Goal: Task Accomplishment & Management: Complete application form

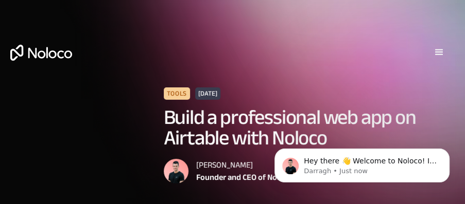
click at [446, 50] on div "menu" at bounding box center [439, 52] width 31 height 31
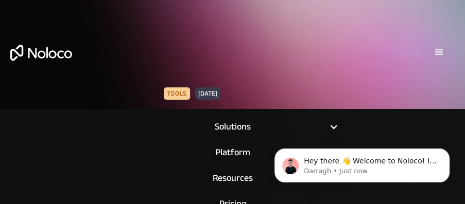
scroll to position [179, 0]
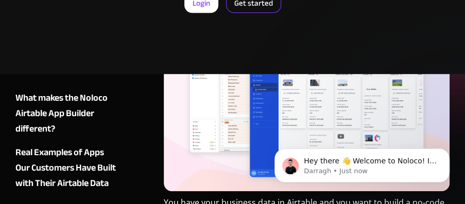
click at [246, 4] on link "Get started" at bounding box center [253, 3] width 55 height 20
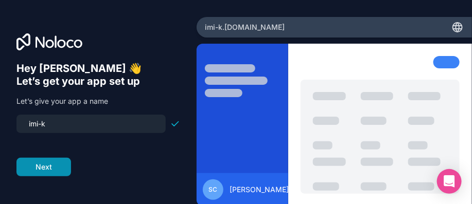
click at [46, 174] on button "Next" at bounding box center [43, 167] width 55 height 19
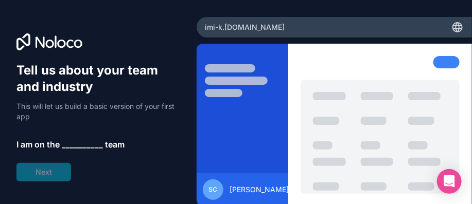
click at [72, 145] on span "__________" at bounding box center [82, 144] width 41 height 12
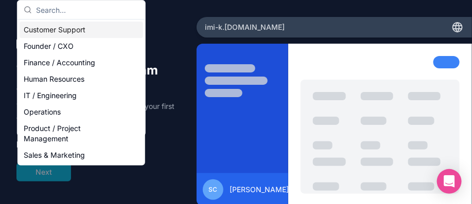
click at [72, 145] on div "Product / Project Management" at bounding box center [82, 133] width 124 height 27
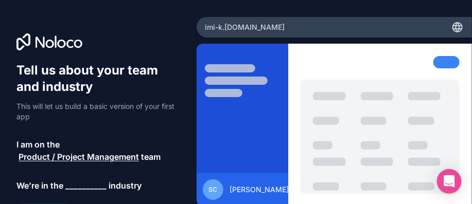
click at [82, 160] on span "Product / Project Management" at bounding box center [79, 157] width 120 height 12
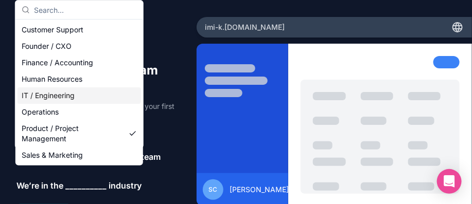
click at [75, 99] on div "IT / Engineering" at bounding box center [80, 96] width 124 height 16
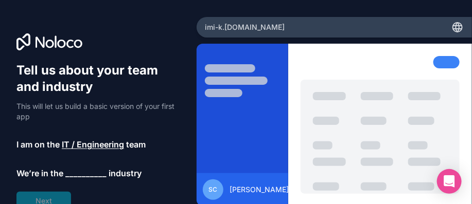
click at [91, 171] on span "__________" at bounding box center [85, 173] width 41 height 12
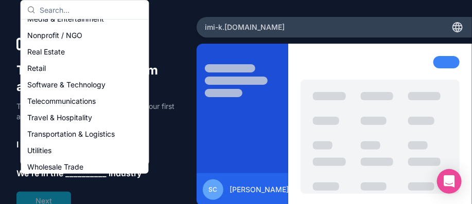
scroll to position [181, 0]
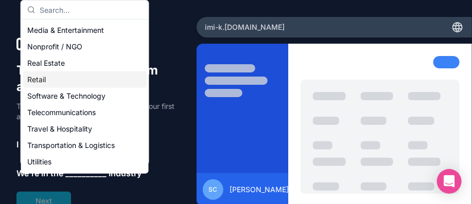
click at [38, 75] on div "Retail" at bounding box center [85, 80] width 124 height 16
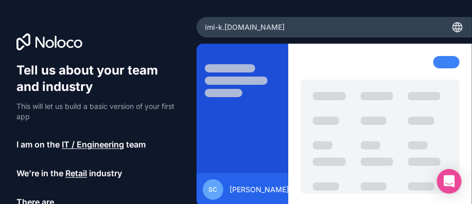
scroll to position [47, 0]
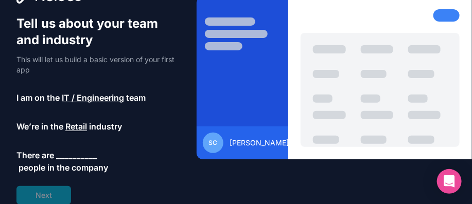
click at [81, 150] on span "__________" at bounding box center [76, 155] width 41 height 12
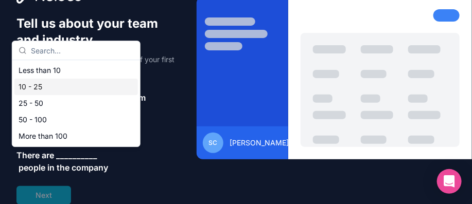
click at [64, 93] on div "10 - 25" at bounding box center [76, 87] width 124 height 16
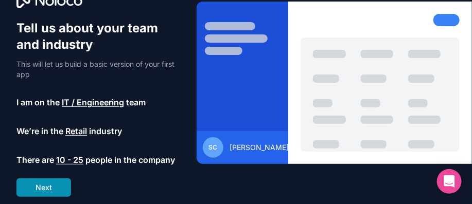
click at [57, 190] on button "Next" at bounding box center [43, 188] width 55 height 19
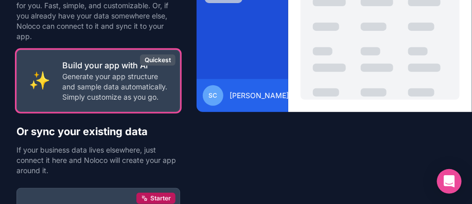
scroll to position [99, 0]
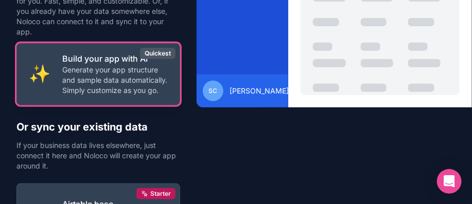
click at [90, 83] on p "Generate your app structure and sample data automatically. Simply customize as …" at bounding box center [114, 80] width 105 height 31
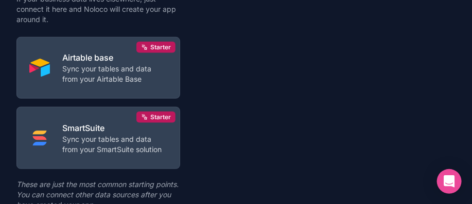
scroll to position [300, 0]
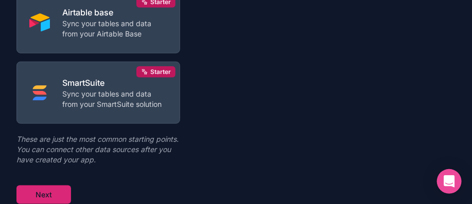
click at [66, 197] on button "Next" at bounding box center [43, 195] width 55 height 19
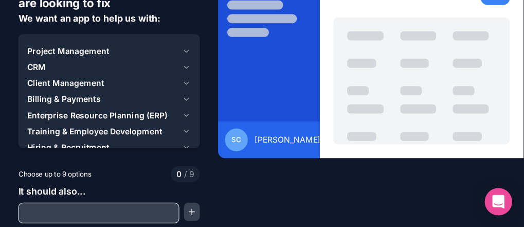
scroll to position [60, 0]
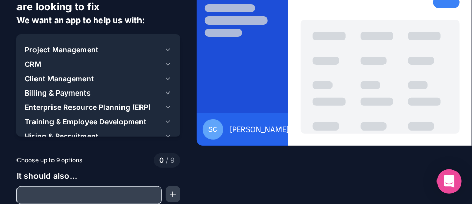
click at [141, 60] on div "CRM" at bounding box center [92, 64] width 135 height 10
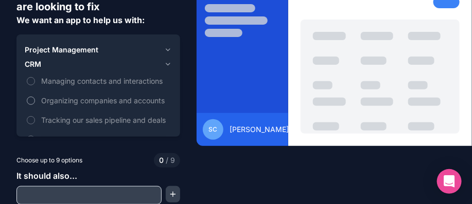
click at [65, 103] on span "Organizing companies and accounts" at bounding box center [105, 100] width 129 height 11
click at [35, 103] on button "Organizing companies and accounts" at bounding box center [31, 101] width 8 height 8
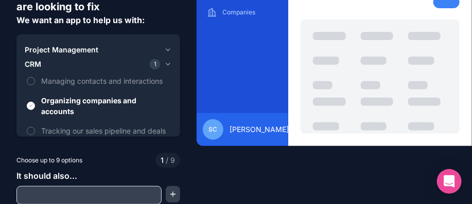
click at [164, 64] on icon "button" at bounding box center [168, 64] width 8 height 8
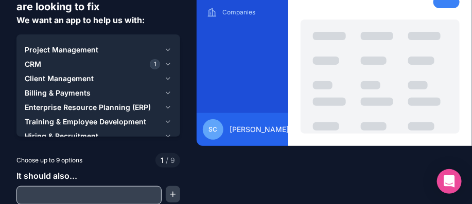
click at [164, 81] on icon "button" at bounding box center [168, 79] width 8 height 8
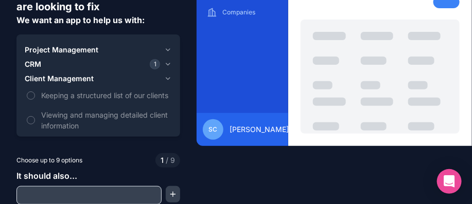
click at [164, 81] on icon "button" at bounding box center [168, 79] width 8 height 8
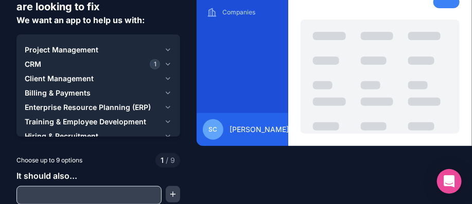
click at [165, 96] on icon "button" at bounding box center [168, 93] width 8 height 8
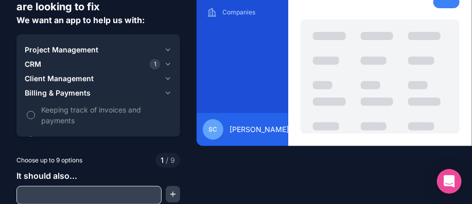
click at [109, 125] on span "Keeping track of invoices and payments" at bounding box center [105, 115] width 129 height 22
click at [35, 119] on button "Keeping track of invoices and payments" at bounding box center [31, 115] width 8 height 8
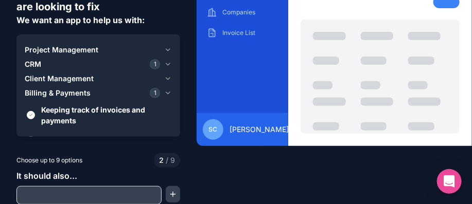
click at [164, 90] on icon "button" at bounding box center [168, 93] width 8 height 8
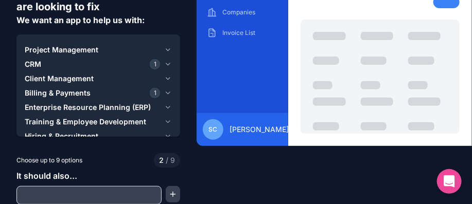
click at [164, 116] on button "Training & Employee Development" at bounding box center [98, 122] width 147 height 14
click at [161, 92] on button "Billing & Payments 1" at bounding box center [98, 93] width 147 height 14
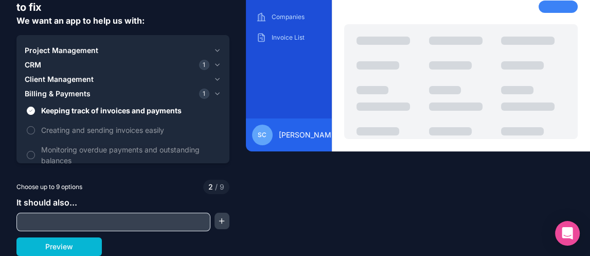
scroll to position [59, 0]
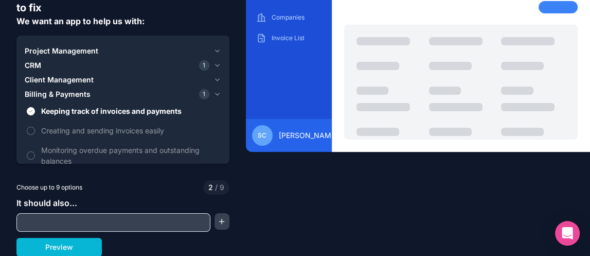
drag, startPoint x: 464, startPoint y: 0, endPoint x: 241, endPoint y: 162, distance: 275.3
click at [241, 162] on div "Tell us about the problem you are looking to fix We want an app to help us with…" at bounding box center [295, 128] width 590 height 256
click at [174, 149] on span "Monitoring overdue payments and outstanding balances" at bounding box center [130, 156] width 178 height 22
click at [35, 151] on button "Monitoring overdue payments and outstanding balances" at bounding box center [31, 155] width 8 height 8
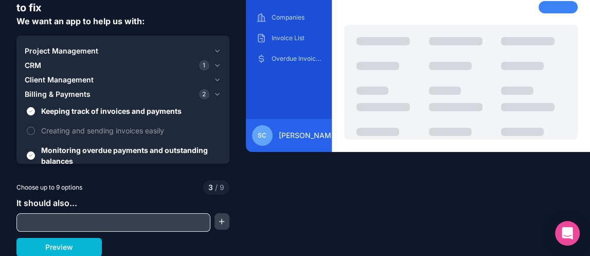
click at [150, 188] on div "Choose up to 9 options 3 / 9" at bounding box center [122, 187] width 213 height 14
click at [155, 71] on button "CRM 1" at bounding box center [123, 65] width 197 height 14
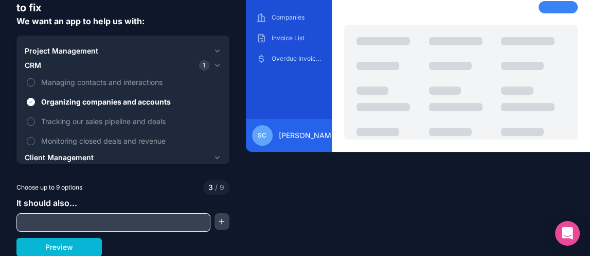
click at [154, 56] on button "Project Management" at bounding box center [123, 51] width 197 height 14
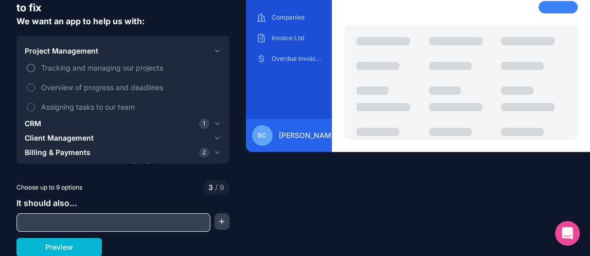
click at [144, 64] on span "Tracking and managing our projects" at bounding box center [130, 67] width 178 height 11
click at [35, 64] on button "Tracking and managing our projects" at bounding box center [31, 68] width 8 height 8
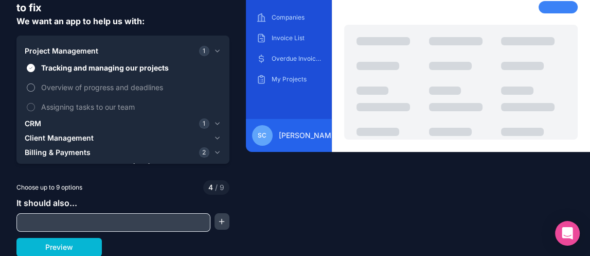
click at [133, 86] on span "Overview of progress and deadlines" at bounding box center [130, 87] width 178 height 11
click at [35, 86] on button "Overview of progress and deadlines" at bounding box center [31, 87] width 8 height 8
click at [206, 135] on button "Client Management" at bounding box center [123, 138] width 197 height 14
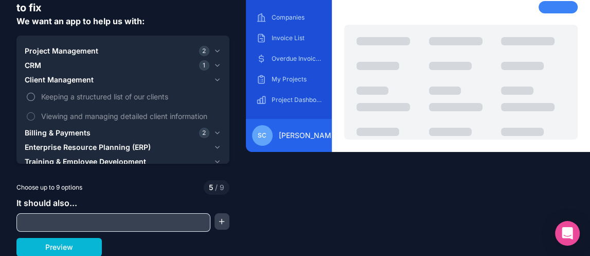
click at [135, 97] on span "Keeping a structured list of our clients" at bounding box center [130, 96] width 178 height 11
click at [35, 97] on button "Keeping a structured list of our clients" at bounding box center [31, 97] width 8 height 8
click at [137, 114] on span "Viewing and managing detailed client information" at bounding box center [130, 116] width 178 height 11
click at [35, 114] on button "Viewing and managing detailed client information" at bounding box center [31, 116] width 8 height 8
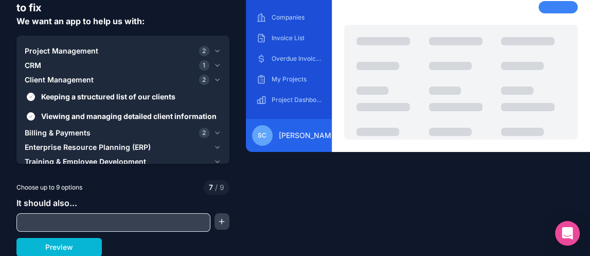
click at [216, 148] on icon "button" at bounding box center [218, 147] width 4 height 2
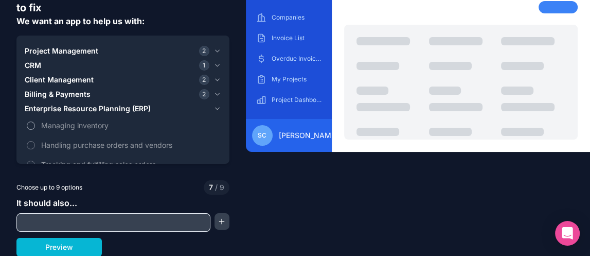
click at [32, 124] on button "Managing inventory" at bounding box center [31, 125] width 8 height 8
click at [39, 144] on label "Handling purchase orders and vendors" at bounding box center [123, 144] width 197 height 19
click at [35, 144] on button "Handling purchase orders and vendors" at bounding box center [31, 145] width 8 height 8
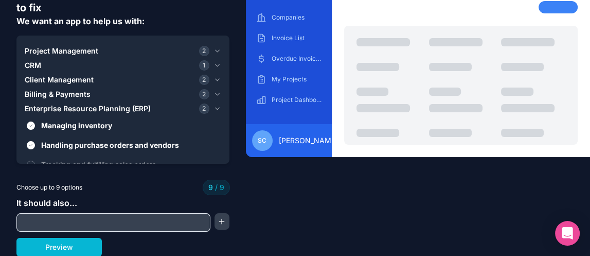
click at [316, 204] on div "Tell us about the problem you are looking to fix We want an app to help us with…" at bounding box center [295, 128] width 590 height 256
click at [74, 204] on button "Preview" at bounding box center [58, 247] width 85 height 19
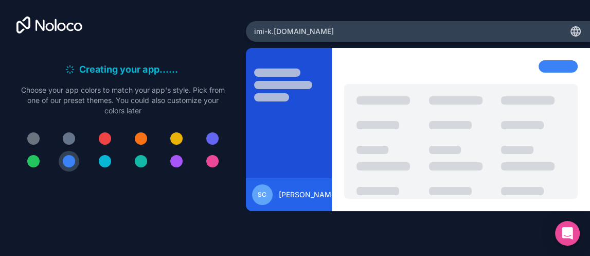
scroll to position [0, 0]
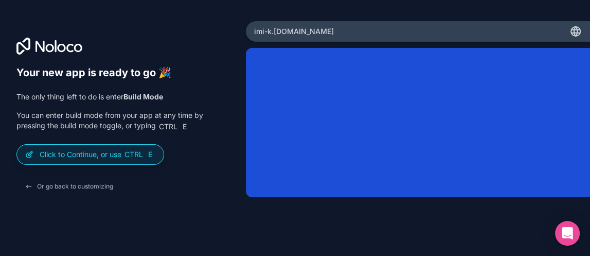
click at [207, 172] on div "Your new app is ready to go 🎉 The only thing left to do is enter Build Mode You…" at bounding box center [122, 130] width 213 height 129
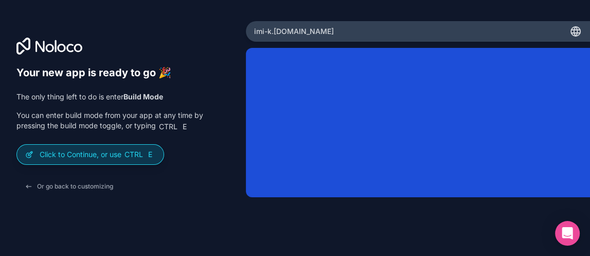
click at [137, 153] on span "Ctrl" at bounding box center [134, 154] width 21 height 9
